Goal: Task Accomplishment & Management: Manage account settings

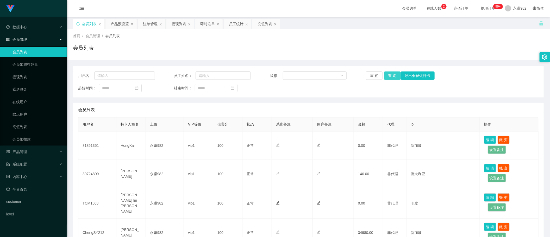
click at [388, 75] on button "查 询" at bounding box center [392, 76] width 17 height 8
click at [262, 23] on div "充值列表" at bounding box center [264, 24] width 15 height 10
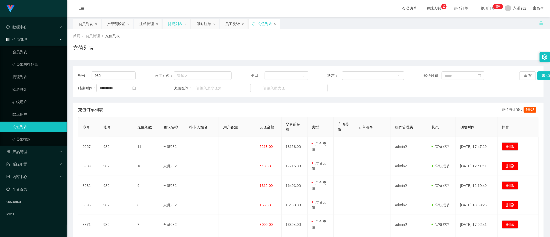
click at [175, 24] on div "提现列表" at bounding box center [175, 24] width 15 height 10
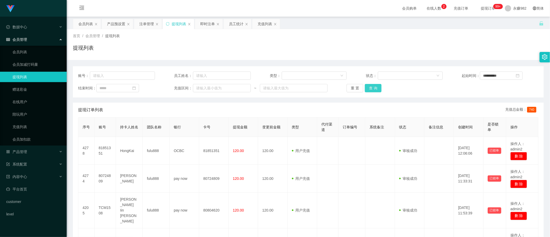
click at [369, 88] on button "查 询" at bounding box center [373, 88] width 17 height 8
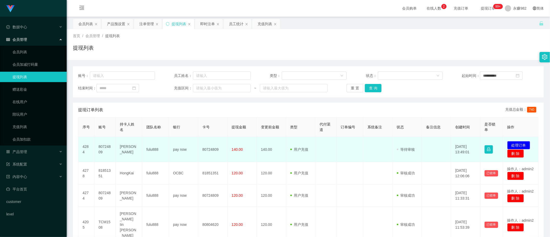
click at [124, 150] on td "[PERSON_NAME]" at bounding box center [129, 149] width 27 height 25
click at [102, 146] on td "80724809" at bounding box center [104, 149] width 21 height 25
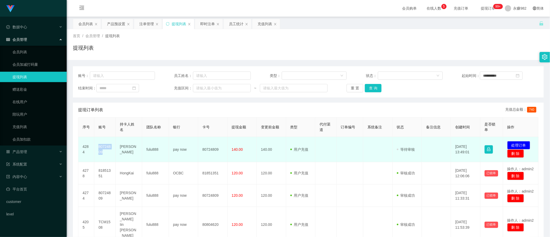
copy td "80724809"
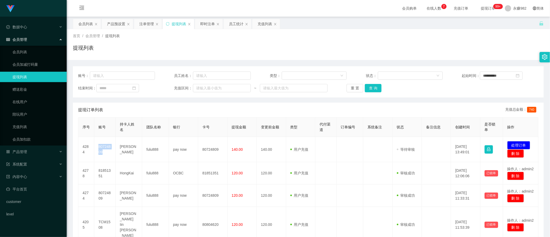
click at [305, 103] on div "提现订单列表 充值总金额： 740" at bounding box center [308, 110] width 460 height 15
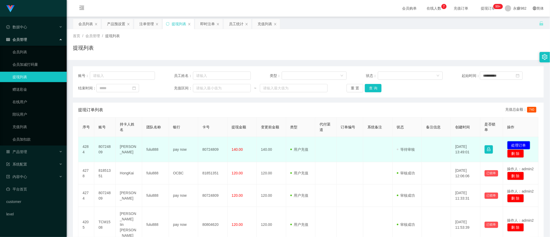
click at [520, 146] on button "处理订单" at bounding box center [518, 145] width 23 height 8
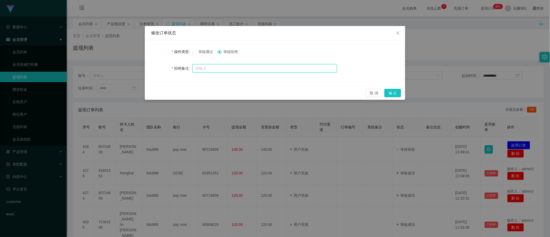
click at [244, 67] on input "text" at bounding box center [264, 68] width 144 height 8
paste input "您好！ 系统检测到该账号数据未完成，请按照数据要求完成后全额提交回款。【注：多次强制回款会导致数据错乱，避免后期提现造成不必要的麻烦，还请按照指导操作】"
type input "您好！ 系统检测到该账号数据未完成，请按照数据要求完成后全额提交回款。【注：多次强制回款会导致数据错乱，避免后期提现造成不必要的麻烦，还请按照指导操作】"
click at [388, 91] on button "确 定" at bounding box center [392, 93] width 17 height 8
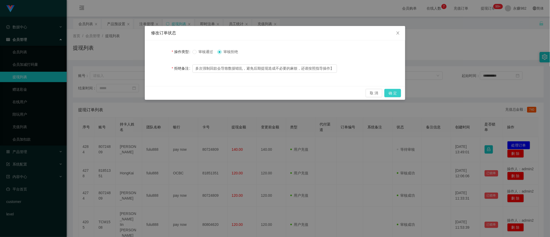
scroll to position [0, 0]
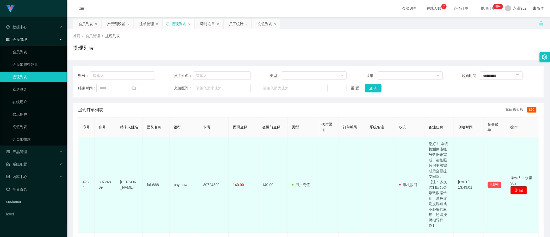
click at [100, 184] on td "80724809" at bounding box center [104, 185] width 21 height 96
copy td "80724809"
click at [347, 156] on td at bounding box center [351, 185] width 27 height 96
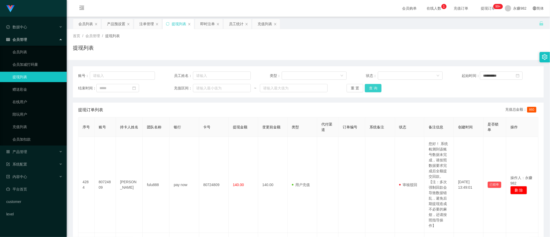
click at [376, 88] on button "查 询" at bounding box center [373, 88] width 17 height 8
